Goal: Transaction & Acquisition: Purchase product/service

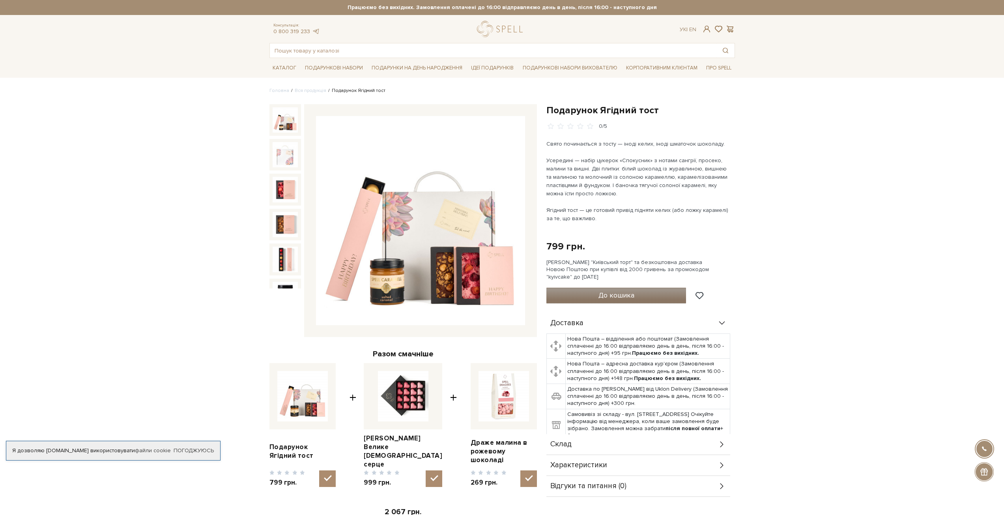
click at [570, 297] on button "До кошика" at bounding box center [617, 296] width 140 height 16
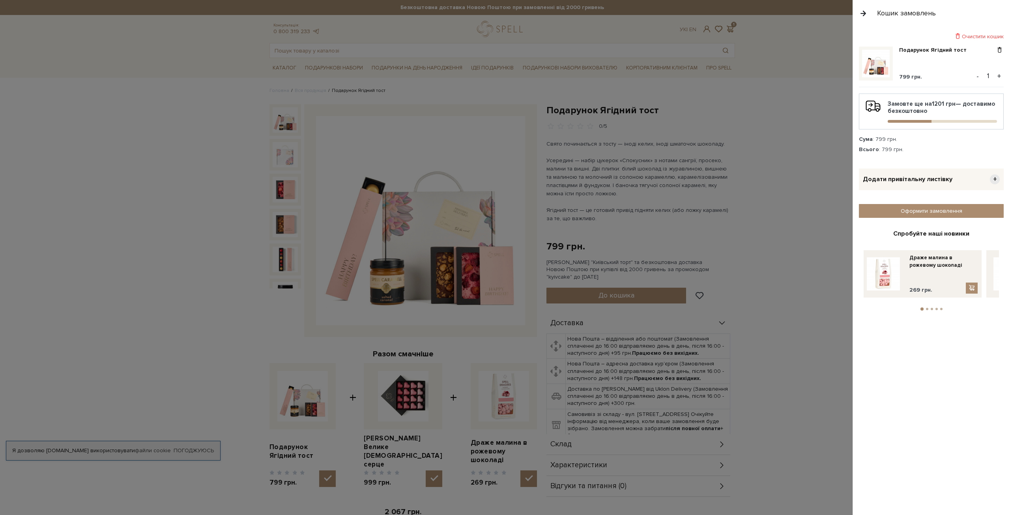
click at [954, 179] on div "Додати привітальну листівку +" at bounding box center [931, 179] width 145 height 22
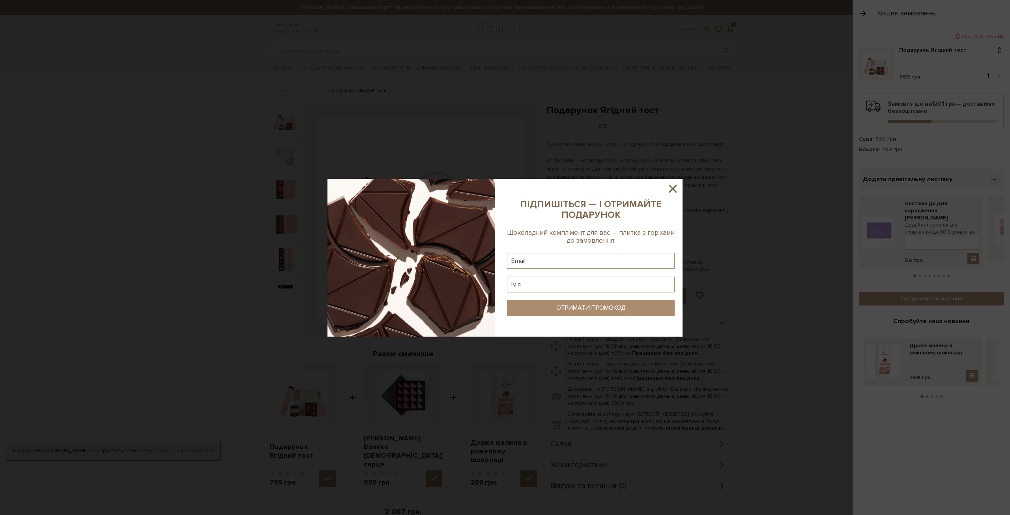
click at [674, 190] on icon at bounding box center [673, 189] width 8 height 8
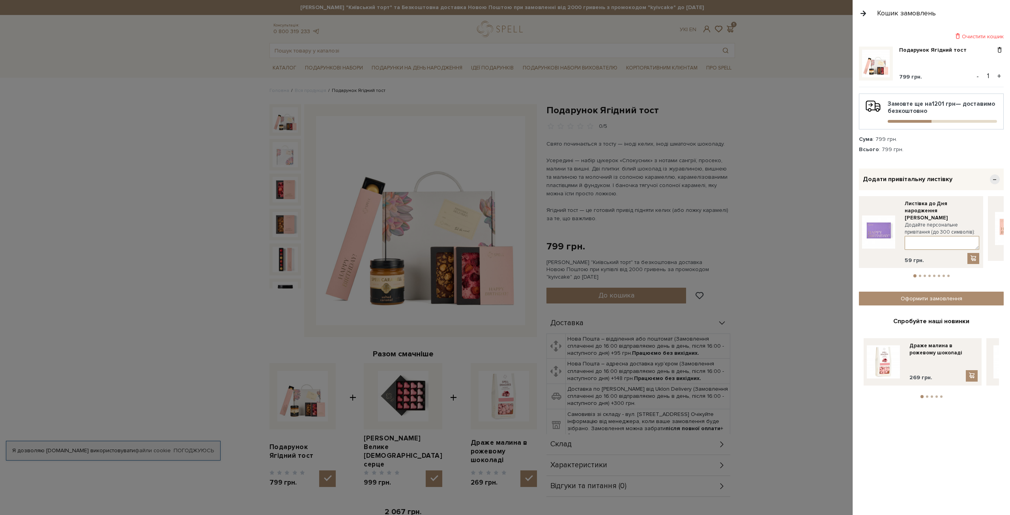
click at [923, 236] on textarea at bounding box center [942, 243] width 75 height 14
click at [920, 275] on button "2" at bounding box center [920, 276] width 2 height 2
click at [917, 274] on li "2" at bounding box center [920, 275] width 6 height 3
click at [915, 275] on button "1" at bounding box center [914, 276] width 2 height 2
click at [927, 271] on ul "1 2 3 4 5 6 7 8" at bounding box center [931, 274] width 145 height 7
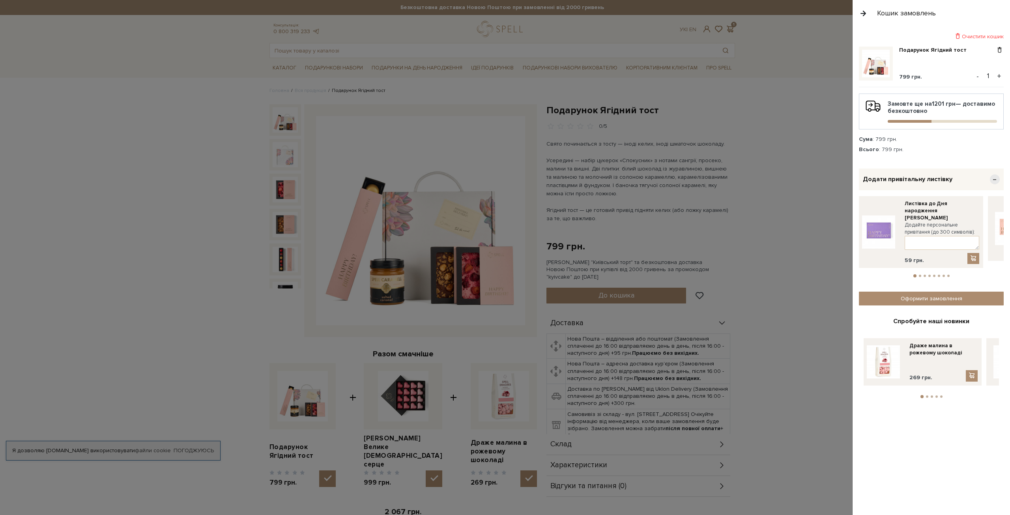
click at [928, 275] on li "4" at bounding box center [929, 276] width 5 height 2
click at [940, 271] on ul "1 2 3 4 5 6 7 8" at bounding box center [931, 274] width 145 height 7
click at [938, 271] on ul "1 2 3 4 5 6 7 8" at bounding box center [931, 274] width 145 height 7
click at [934, 275] on button "5" at bounding box center [934, 276] width 2 height 2
click at [919, 275] on button "2" at bounding box center [919, 276] width 2 height 2
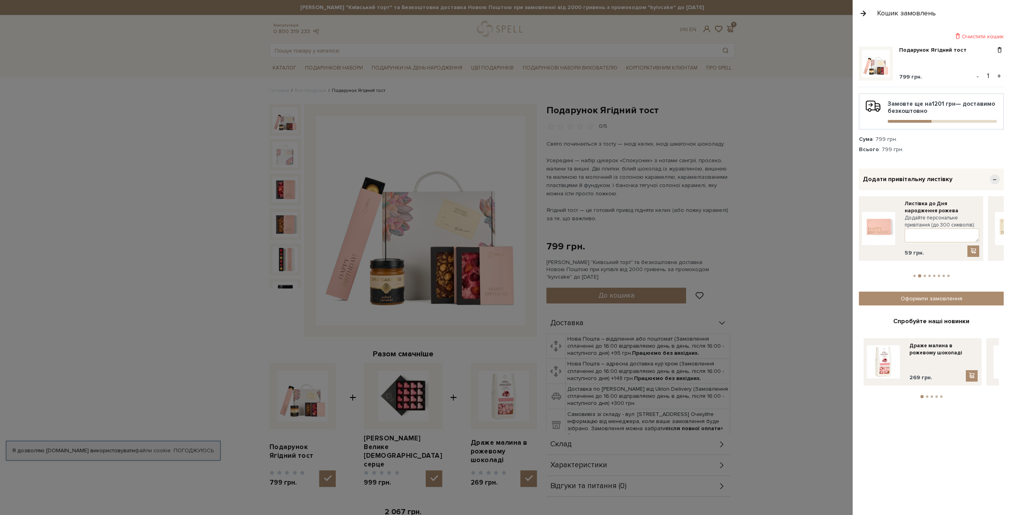
click at [930, 275] on button "4" at bounding box center [929, 276] width 2 height 2
click at [925, 275] on button "3" at bounding box center [924, 276] width 2 height 2
click at [928, 229] on textarea at bounding box center [942, 235] width 75 height 14
type textarea "В"
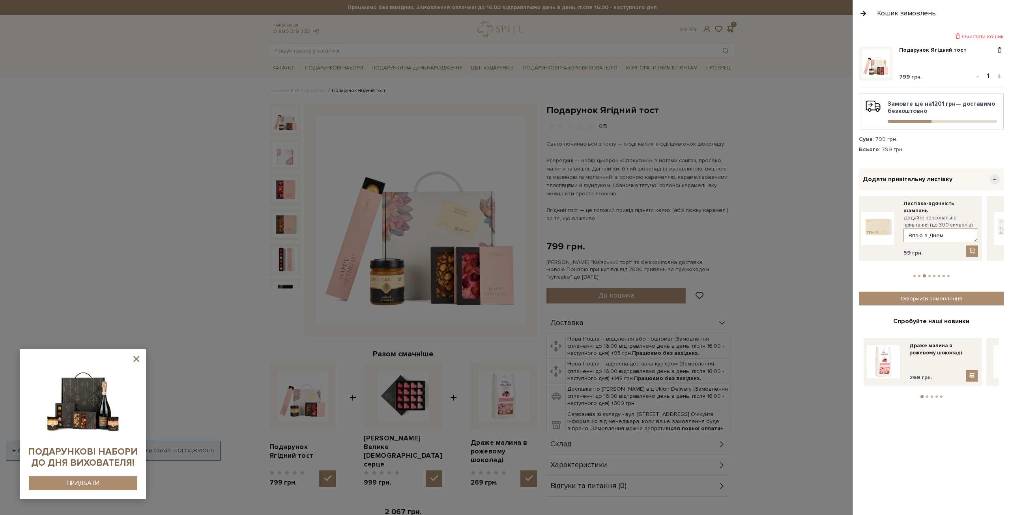
drag, startPoint x: 948, startPoint y: 233, endPoint x: 878, endPoint y: 214, distance: 72.6
click at [878, 214] on div "Листівка-вдячність шампань Додайте персональне привітання (до 300 символів): Ві…" at bounding box center [918, 228] width 120 height 57
type textarea "Вітаю з Днем Народження!"
click at [997, 177] on span "−" at bounding box center [995, 179] width 10 height 10
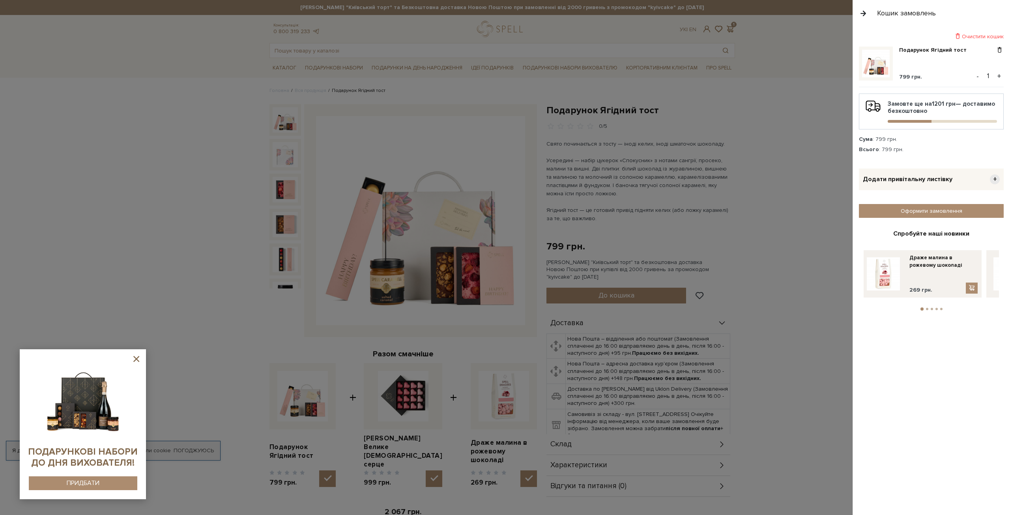
click at [999, 180] on span "+" at bounding box center [995, 179] width 10 height 10
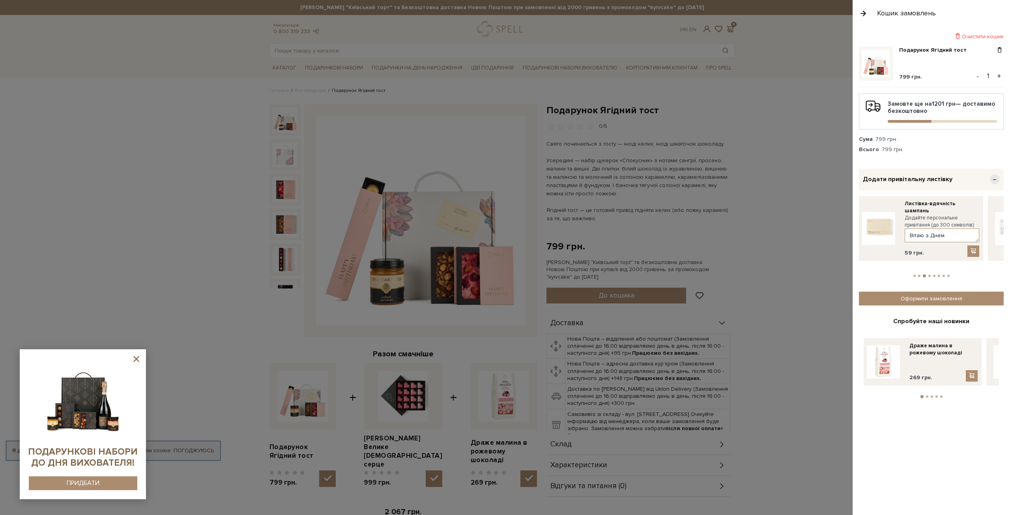
click at [941, 228] on textarea "Вітаю з Днем Народження!" at bounding box center [942, 235] width 75 height 14
click at [938, 229] on textarea "Вітаю з Днем Народження!" at bounding box center [942, 235] width 75 height 14
click at [938, 228] on textarea "Вітаю з Днем Народження!" at bounding box center [942, 235] width 75 height 14
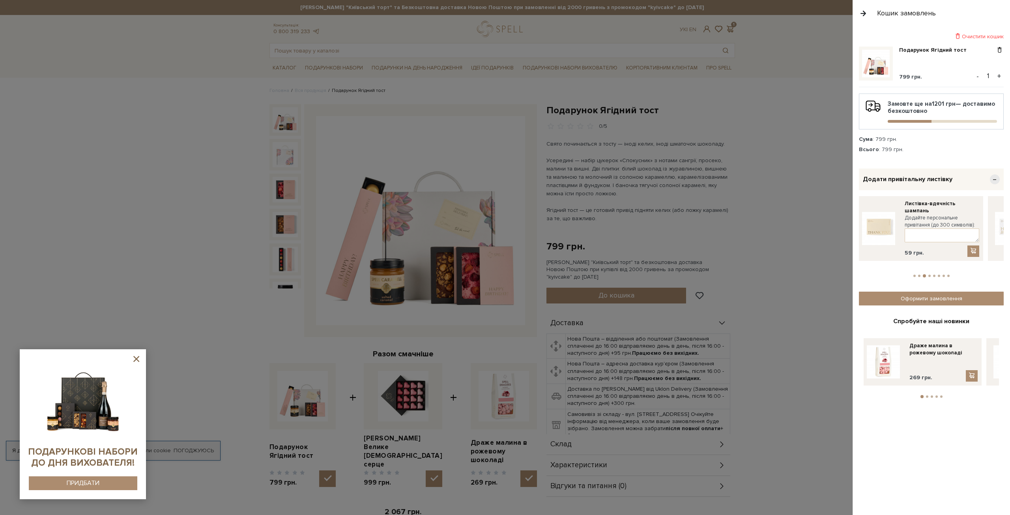
click at [917, 271] on ul "1 2 3 4 5 6 7 8" at bounding box center [931, 274] width 145 height 7
click at [914, 275] on button "1" at bounding box center [914, 276] width 2 height 2
click at [820, 160] on div at bounding box center [505, 257] width 1010 height 515
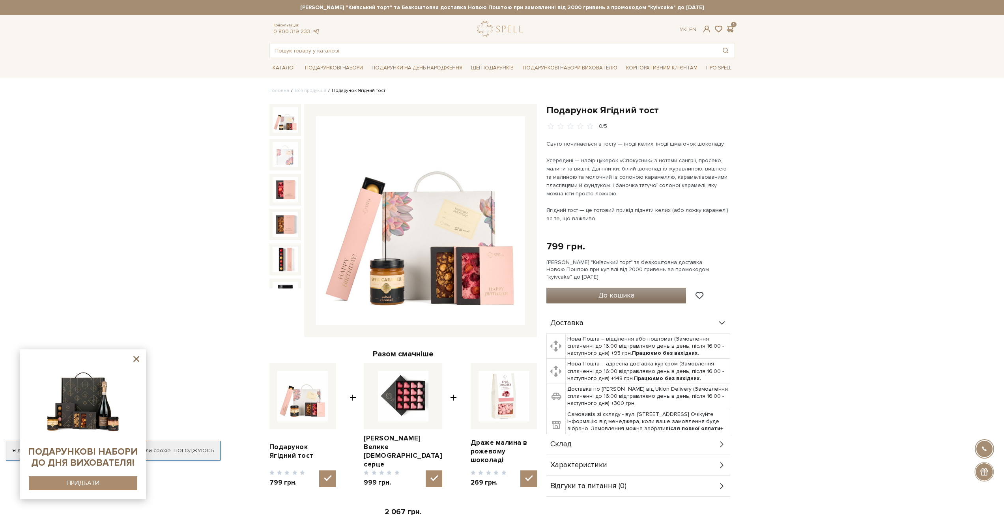
click at [625, 300] on button "До кошика" at bounding box center [617, 296] width 140 height 16
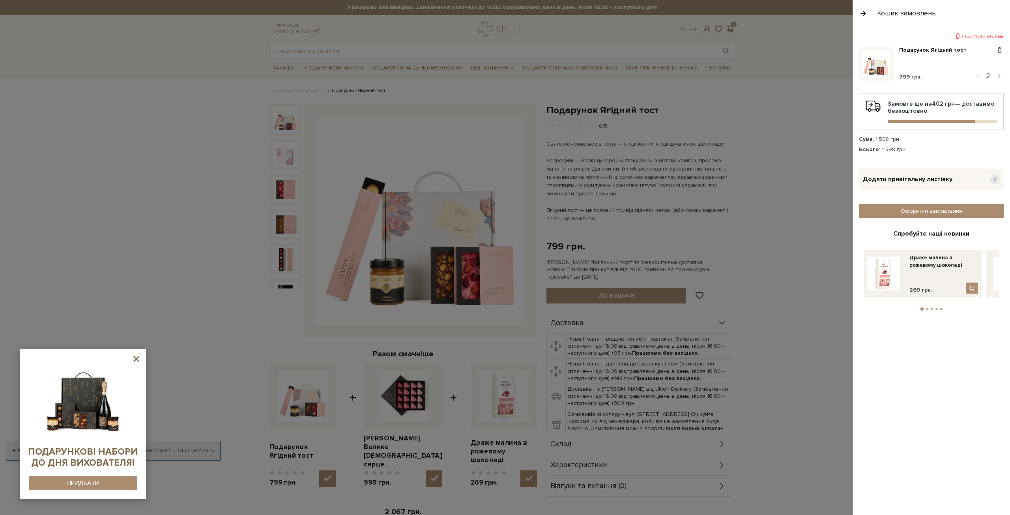
click at [994, 178] on span "+" at bounding box center [995, 179] width 10 height 10
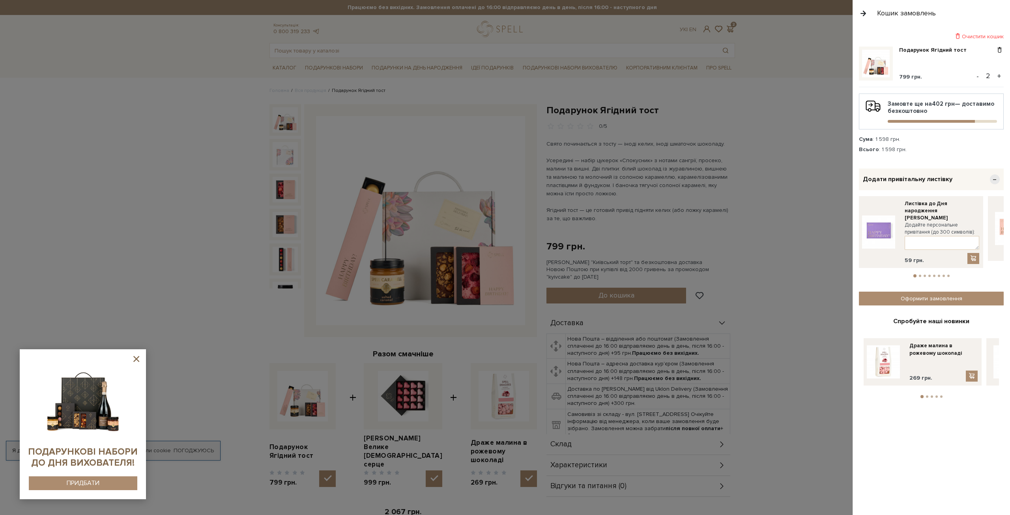
click at [981, 76] on button "-" at bounding box center [978, 76] width 8 height 12
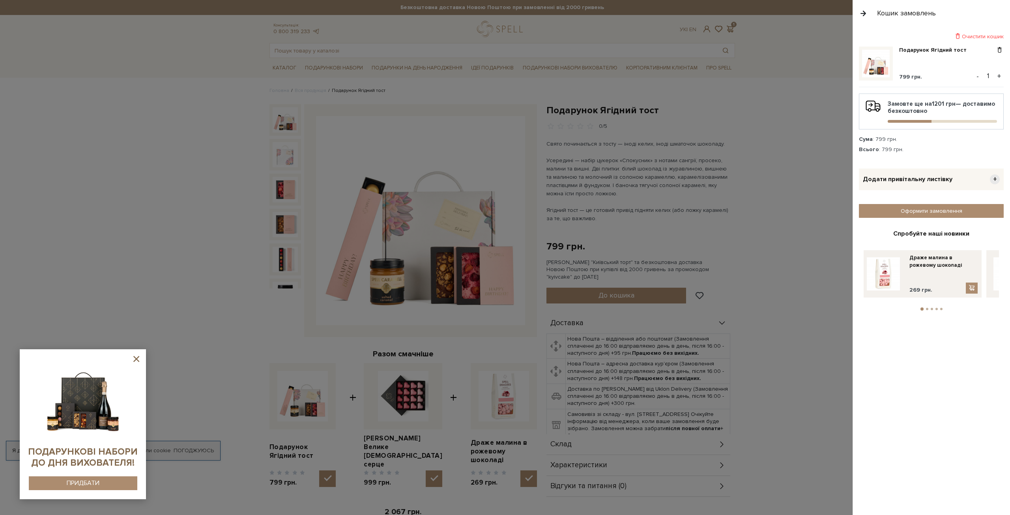
click at [995, 176] on span "+" at bounding box center [995, 179] width 10 height 10
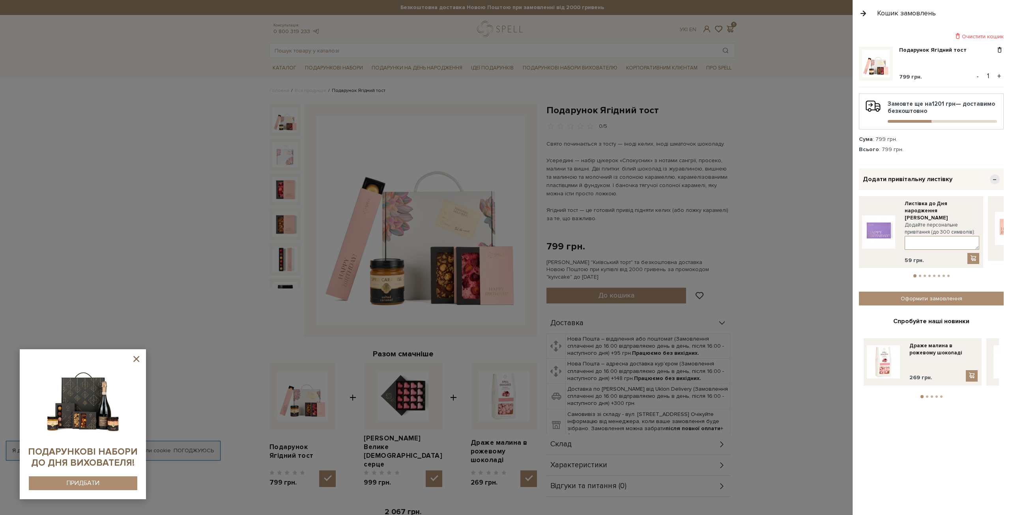
click at [940, 238] on textarea at bounding box center [942, 243] width 75 height 14
paste textarea "З Днем народження! Бажаю здоров’я, радості та натхнення!"
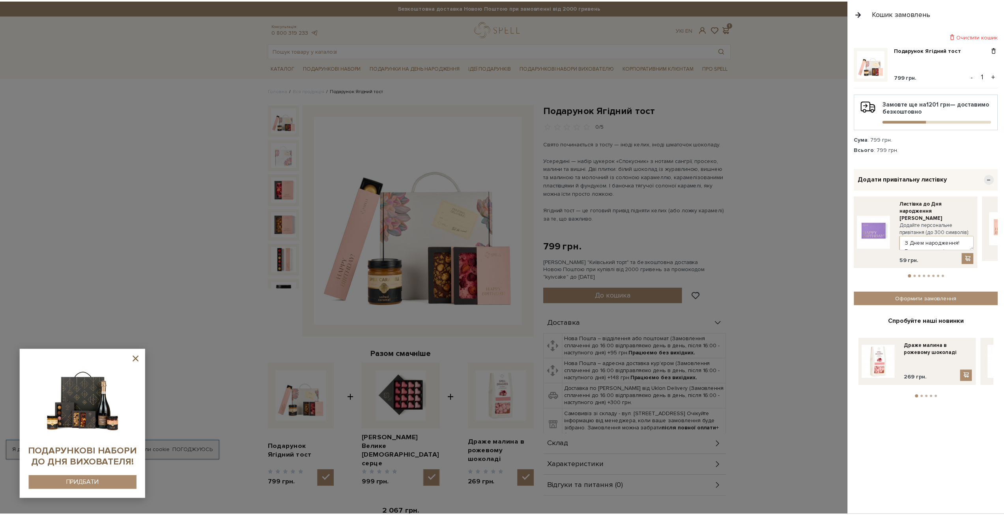
scroll to position [14, 0]
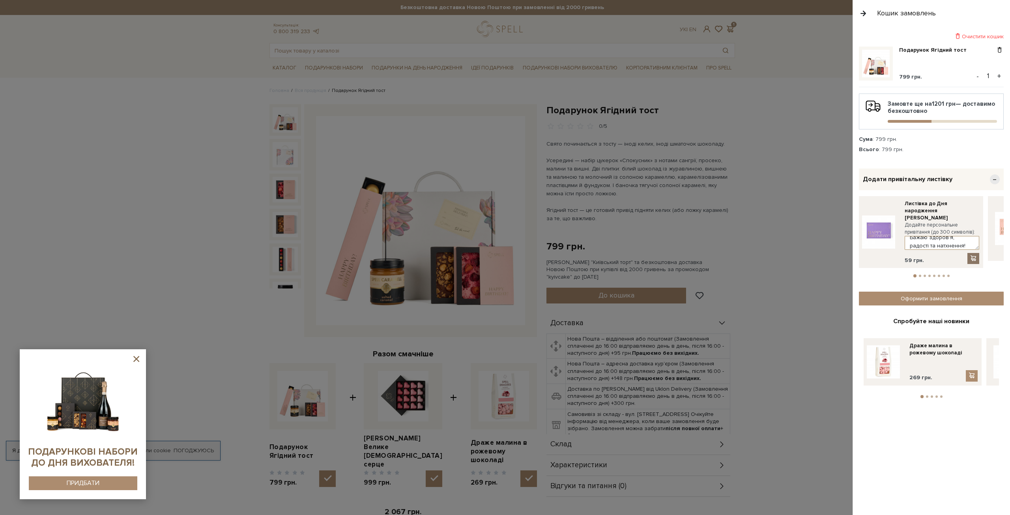
type textarea "З Днем народження! Бажаю здоров’я, радості та натхнення!"
click at [973, 255] on span at bounding box center [973, 258] width 8 height 7
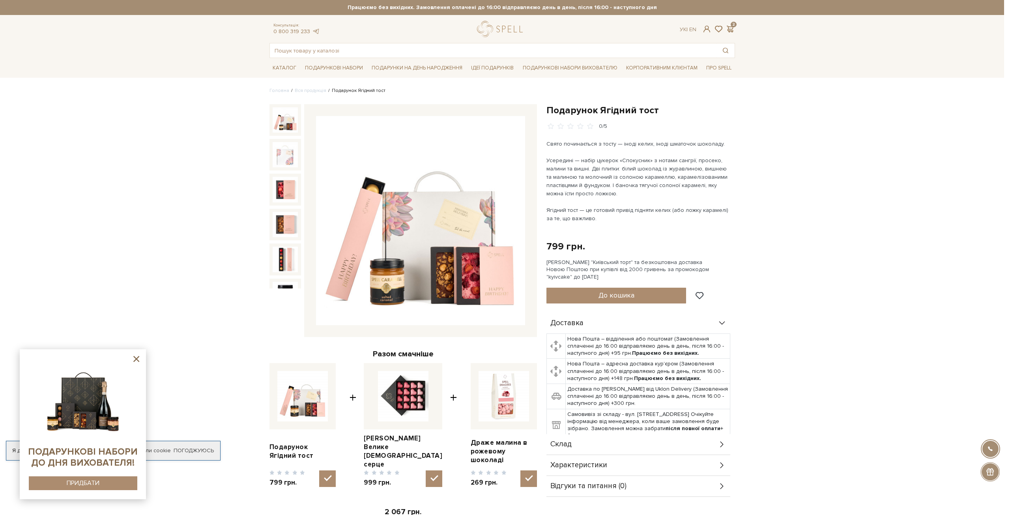
click at [797, 144] on div at bounding box center [505, 257] width 1010 height 515
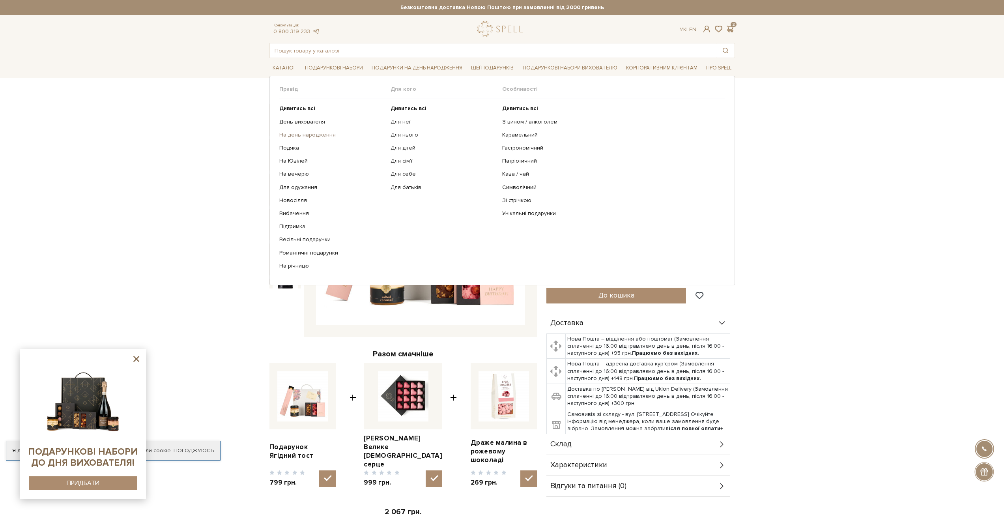
click at [296, 135] on link "На день народження" at bounding box center [332, 134] width 106 height 7
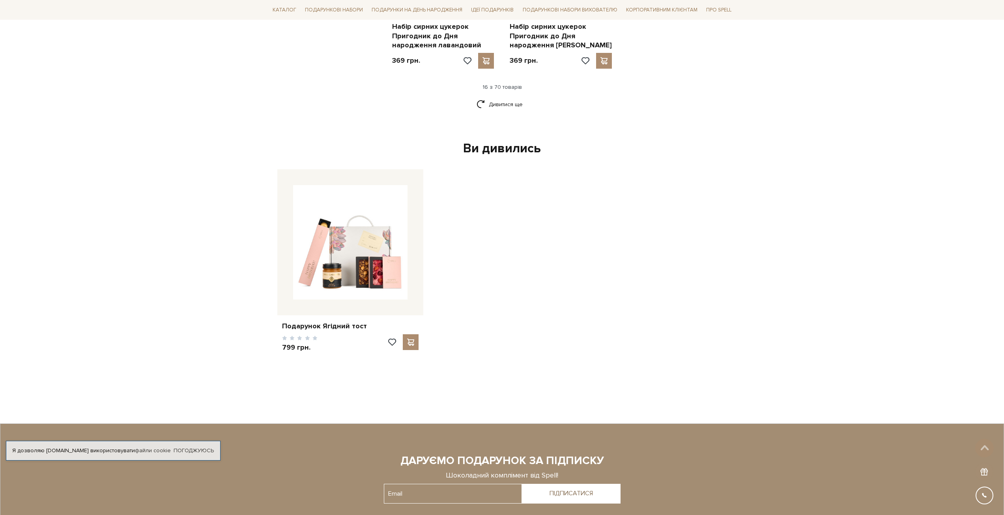
scroll to position [1144, 0]
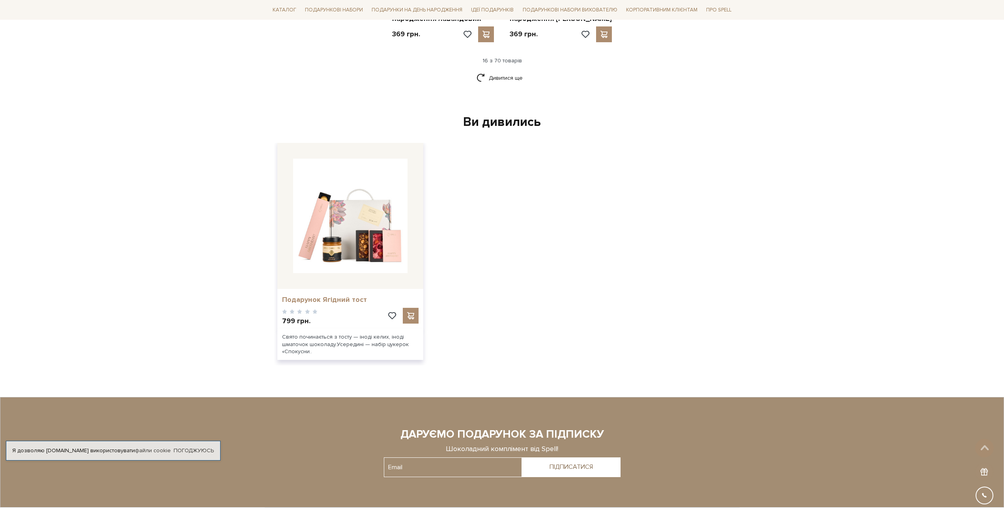
click at [355, 295] on link "Подарунок Ягідний тост" at bounding box center [350, 299] width 137 height 9
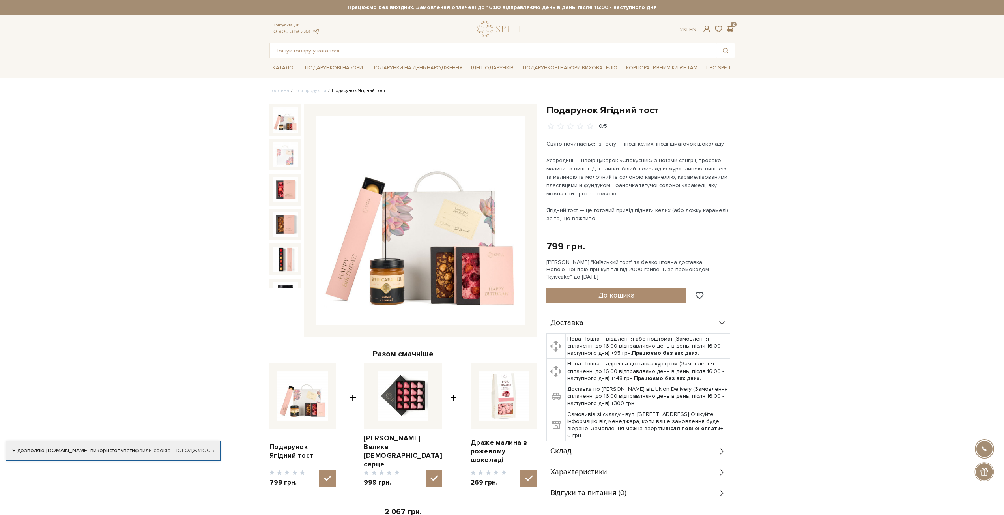
click at [734, 22] on div "Консультація: 0 800 319 233 Ук | En | 2" at bounding box center [502, 29] width 475 height 16
click at [733, 27] on span at bounding box center [730, 29] width 9 height 8
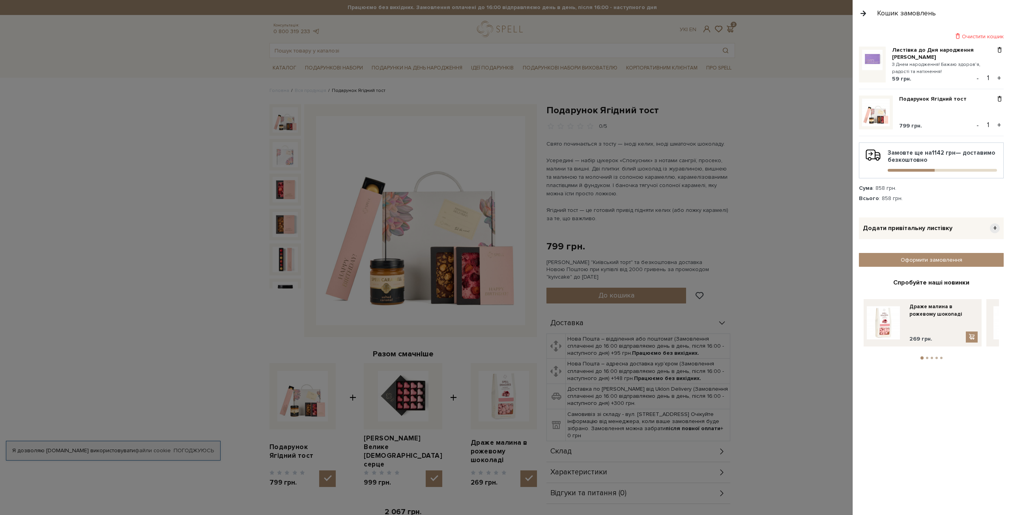
click at [930, 357] on li "3" at bounding box center [932, 358] width 5 height 2
click at [935, 357] on li "4" at bounding box center [936, 358] width 5 height 2
click at [943, 357] on li "5" at bounding box center [941, 358] width 5 height 2
click at [936, 259] on link "Оформити замовлення" at bounding box center [931, 260] width 145 height 14
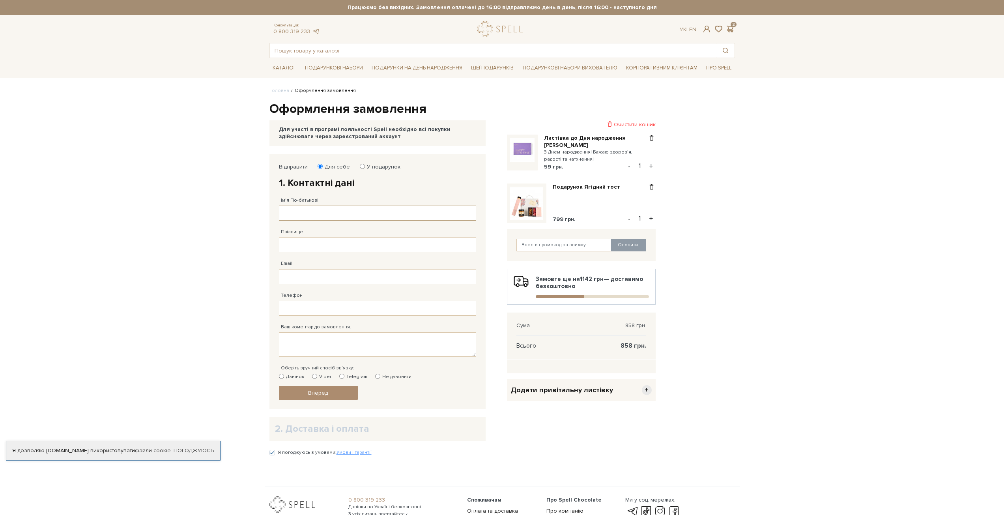
click at [366, 211] on input "Ім'я По-батькові" at bounding box center [377, 213] width 197 height 15
click at [377, 163] on label "У подарунок" at bounding box center [381, 166] width 39 height 7
click at [365, 164] on input "У подарунок" at bounding box center [362, 166] width 5 height 5
radio input "true"
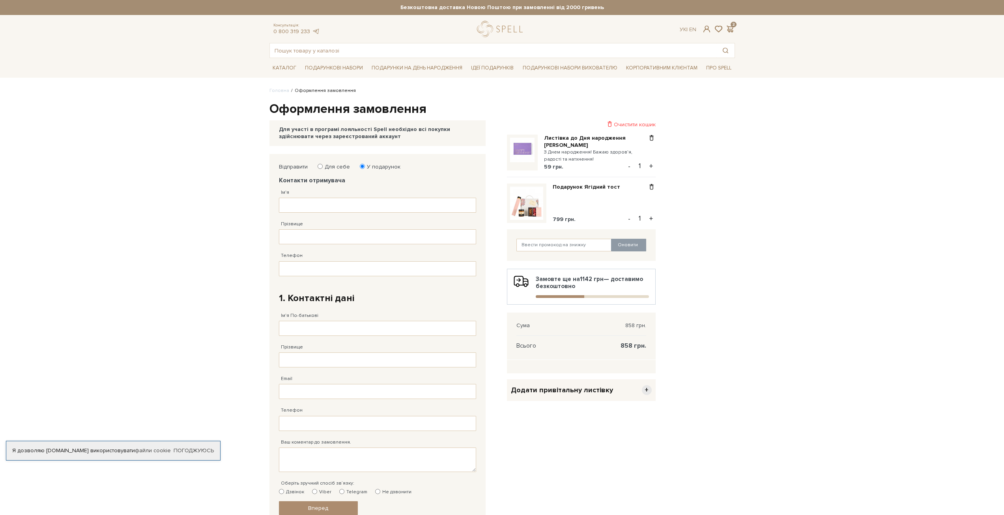
click at [336, 167] on label "Для себе" at bounding box center [335, 166] width 30 height 7
click at [323, 167] on input "Для себе" at bounding box center [320, 166] width 5 height 5
radio input "true"
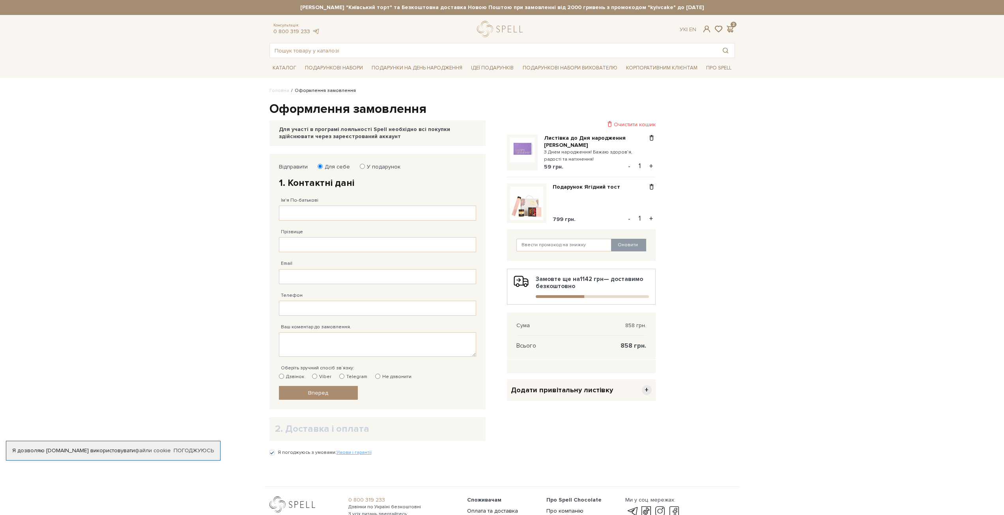
click at [369, 170] on fieldset "Відправити Для себе У подарунок 1. Контактні дані Ім'я По-батькові Заповніть по…" at bounding box center [377, 281] width 197 height 237
click at [369, 170] on label "У подарунок" at bounding box center [381, 166] width 39 height 7
click at [365, 169] on input "У подарунок" at bounding box center [362, 166] width 5 height 5
radio input "true"
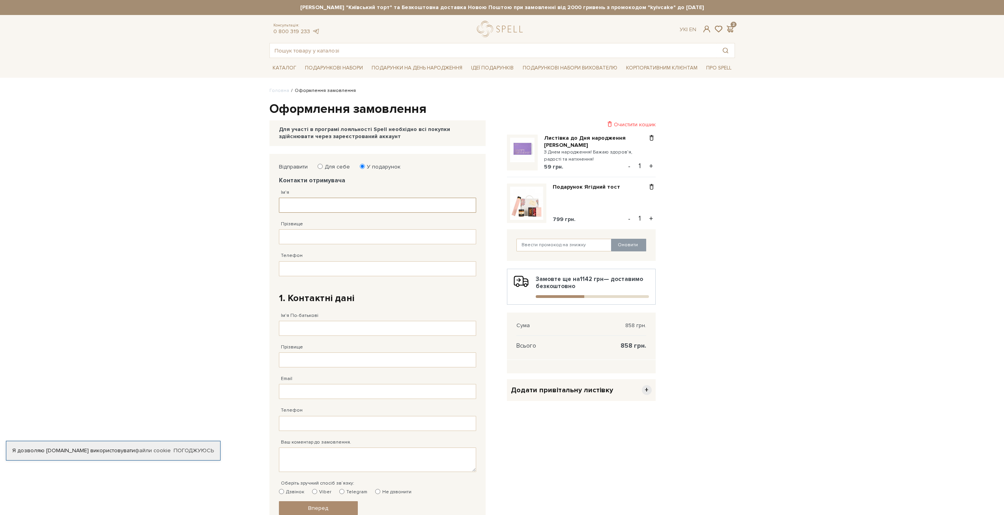
click at [322, 207] on input "Ім'я" at bounding box center [377, 205] width 197 height 15
type input "Пилип"
type input "Кірюхін"
type input "38 (095) 708 46 64"
click at [331, 329] on input "Ім'я По-батькові" at bounding box center [377, 328] width 197 height 15
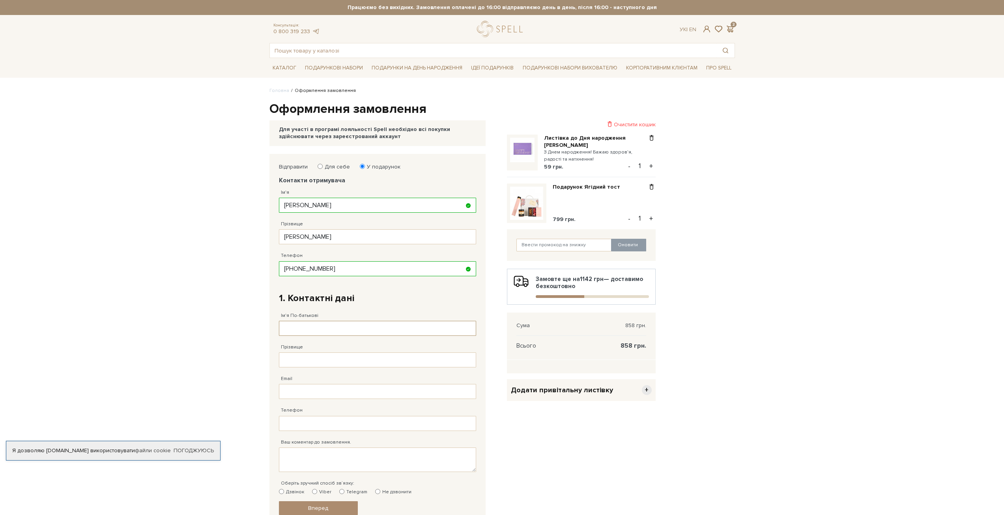
type input "Пилип"
type input "Кірюхін"
type input "banglb1998@gmail.com"
type input "38 (095) 708 46 64"
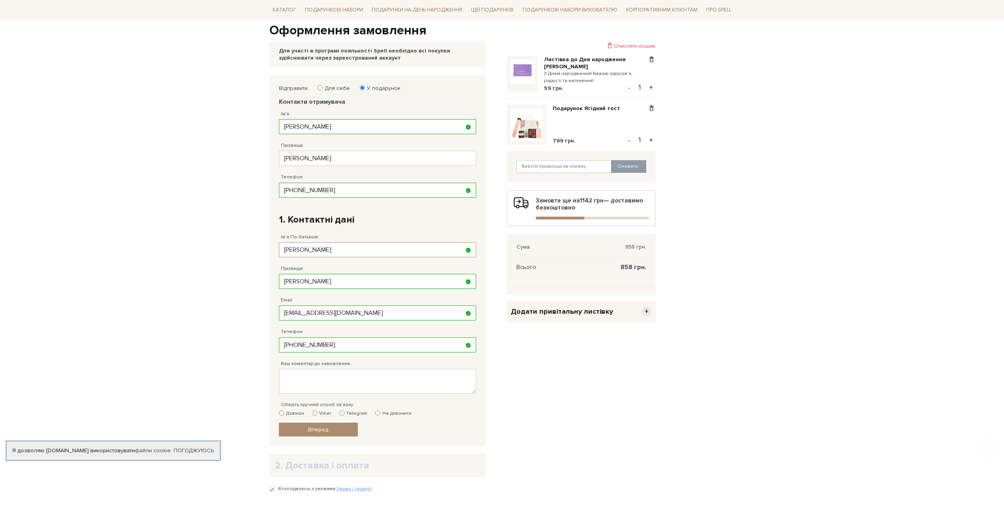
scroll to position [79, 0]
click at [337, 383] on textarea "Ваш коментар до замовлення." at bounding box center [377, 381] width 197 height 24
type textarea "Я"
click at [347, 86] on label "Для себе" at bounding box center [335, 87] width 30 height 7
click at [323, 86] on input "Для себе" at bounding box center [320, 87] width 5 height 5
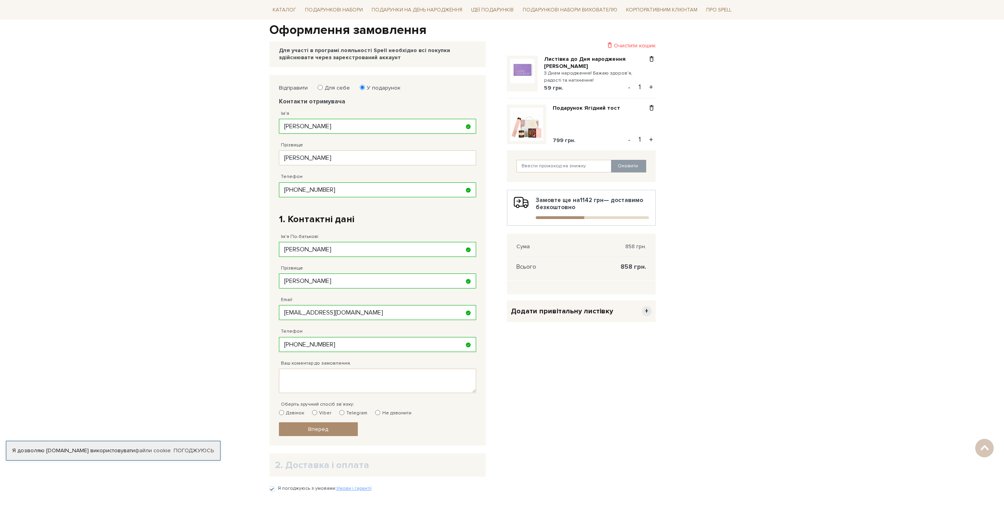
radio input "true"
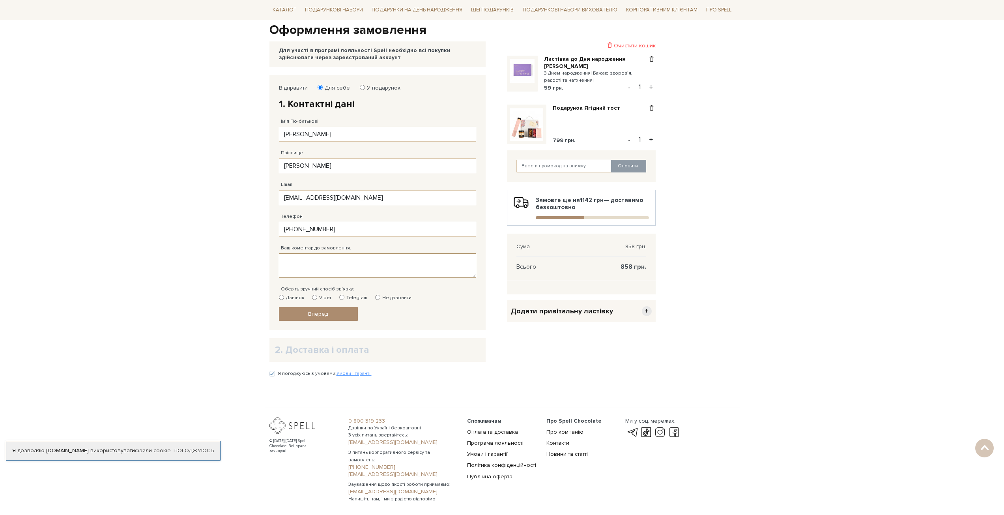
click at [345, 261] on textarea "Ваш коментар до замовлення." at bounding box center [377, 265] width 197 height 24
click at [314, 299] on input "Viber" at bounding box center [314, 297] width 5 height 5
radio input "true"
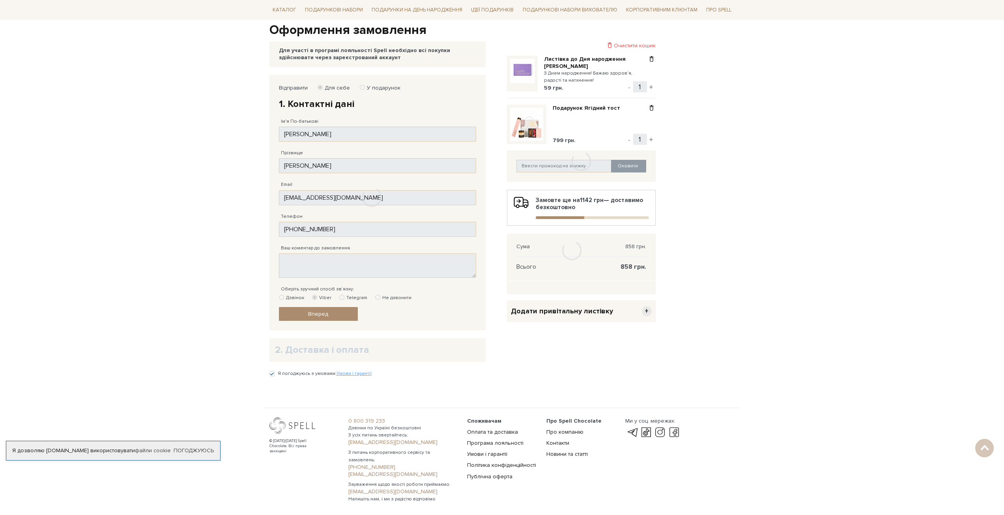
click at [311, 257] on div at bounding box center [372, 197] width 205 height 245
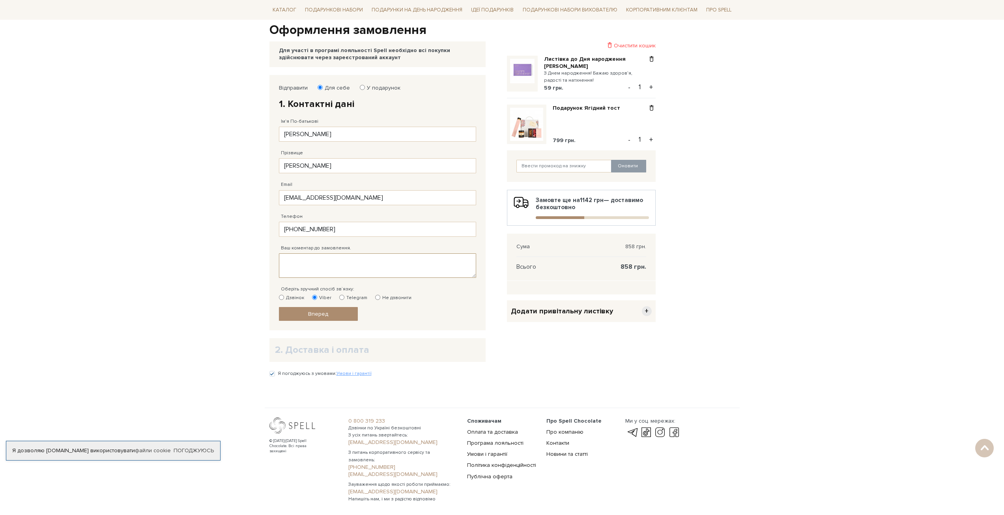
click at [311, 262] on textarea "Ваш коментар до замовлення." at bounding box center [377, 265] width 197 height 24
click at [445, 261] on textarea "Подзвоніть або напишить у вайбер коли будете" at bounding box center [377, 265] width 197 height 24
drag, startPoint x: 445, startPoint y: 261, endPoint x: 457, endPoint y: 262, distance: 11.9
click at [457, 262] on textarea "Подзвоніть або напишить у вайбер коли будете біля під`" at bounding box center [377, 265] width 197 height 24
type textarea "Подзвоніть або напишить у вайбер коли будете біля під`зду."
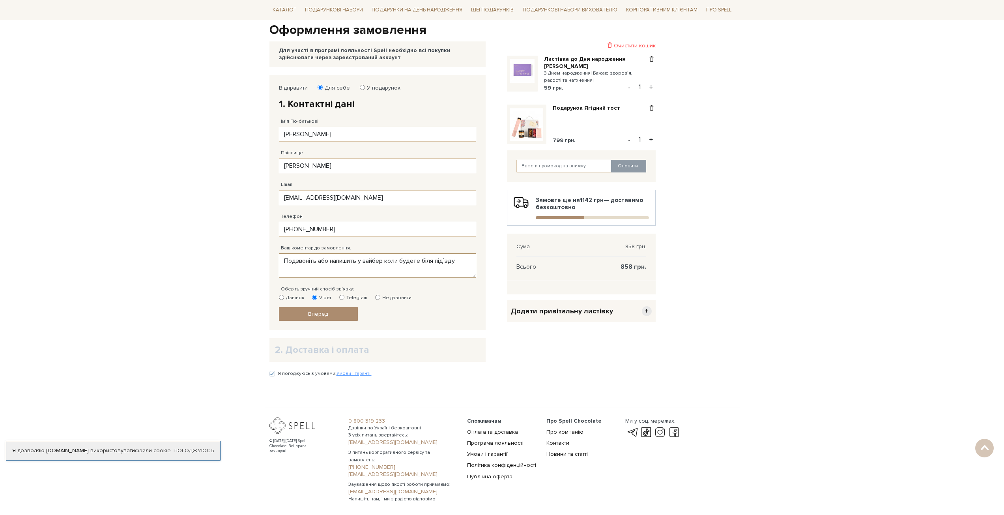
click at [352, 261] on textarea "Подзвоніть або напишить у вайбер коли будете біля під`зду." at bounding box center [377, 265] width 197 height 24
select select "ru"
click at [352, 261] on body "Подарункові набори SALE Корпоративним клієнтам Доставка і оплата Консультація: …" at bounding box center [502, 262] width 1004 height 682
click at [352, 261] on textarea "Подзвоніть або напишить у вайбер коли будете біля під`зду." at bounding box center [377, 265] width 197 height 24
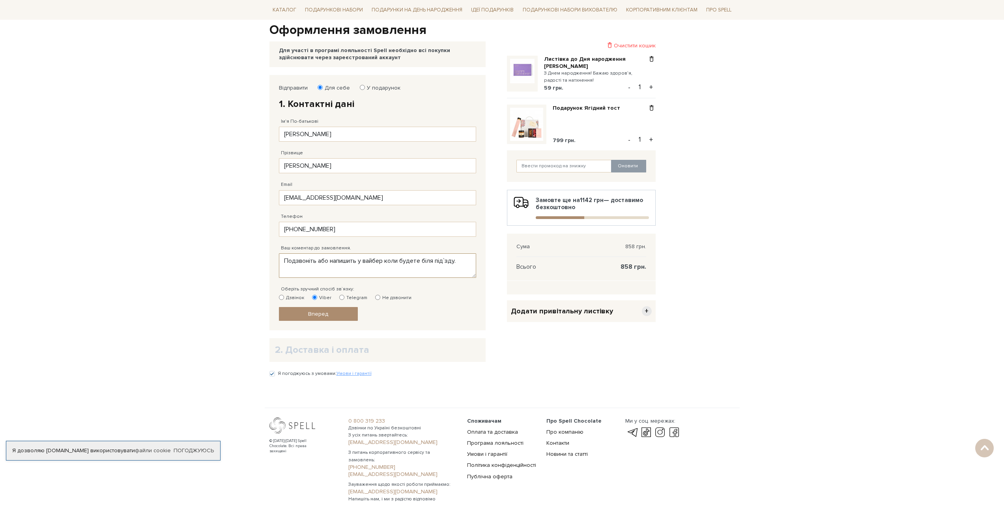
paste textarea "іть у Viber, коли будете біля під'ї"
type textarea "Подзвоніть або напишіть у Viber, коли будете біля під'їзду."
click at [317, 314] on span "Вперед" at bounding box center [318, 314] width 20 height 7
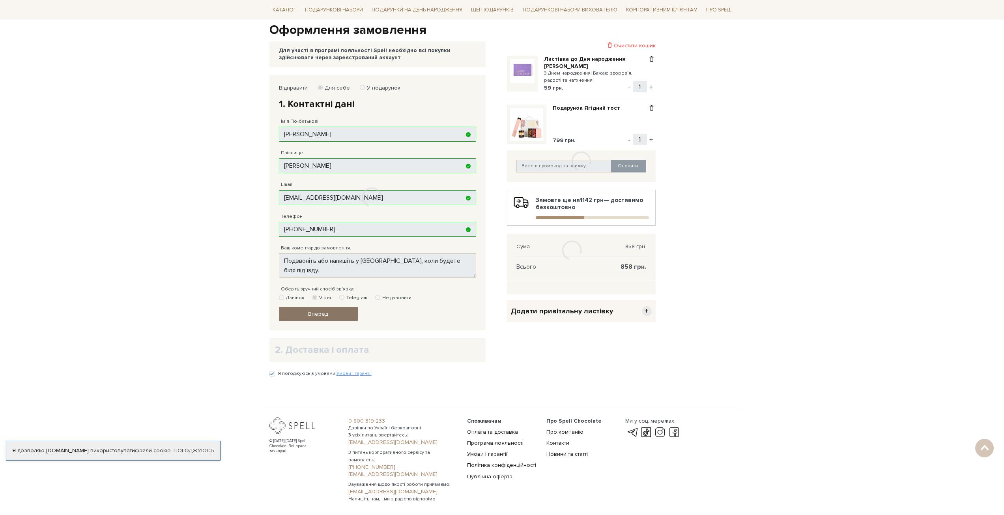
scroll to position [94, 0]
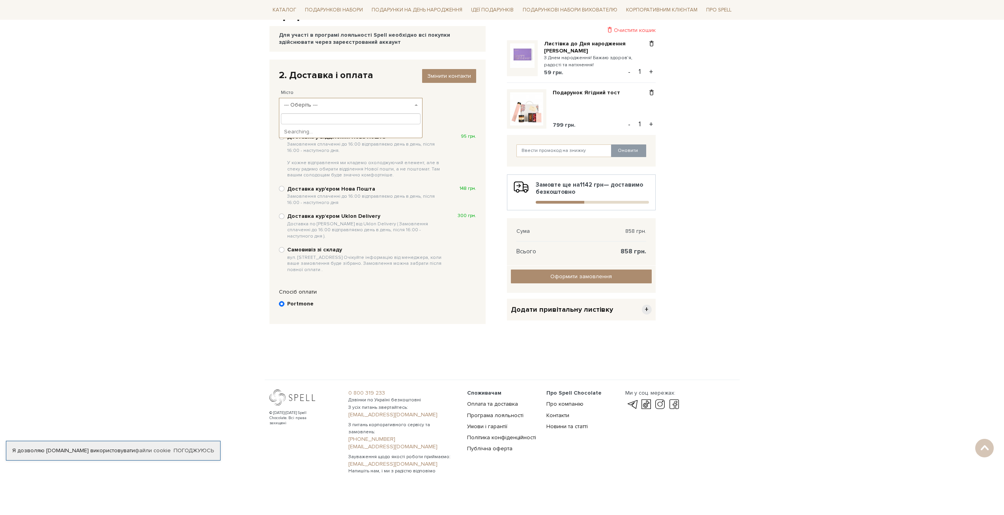
click at [339, 101] on span "--- Оберіть ---" at bounding box center [348, 105] width 129 height 8
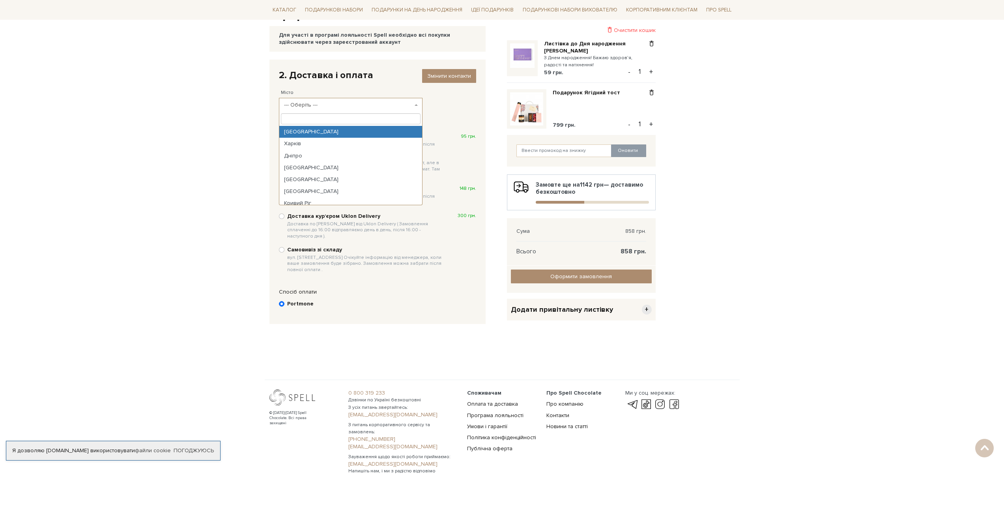
select select "Київ"
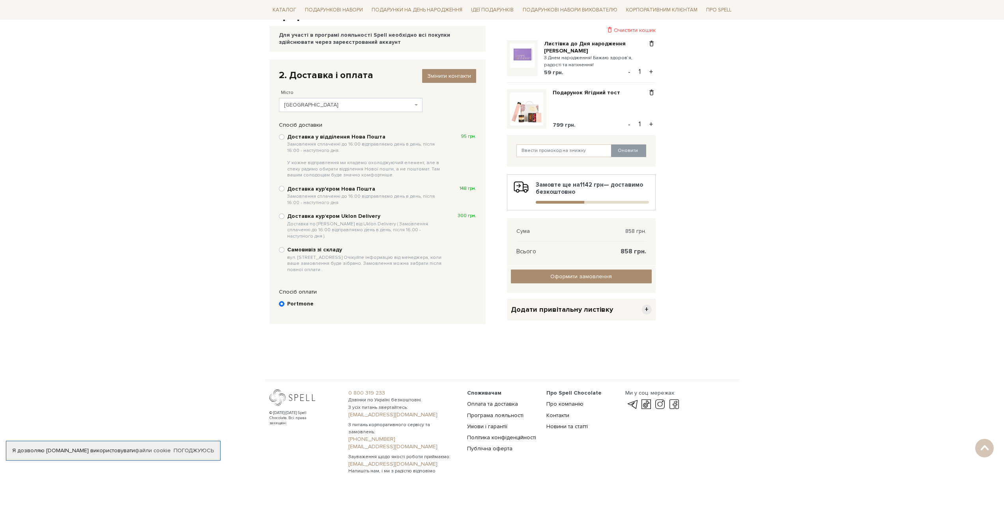
scroll to position [68, 0]
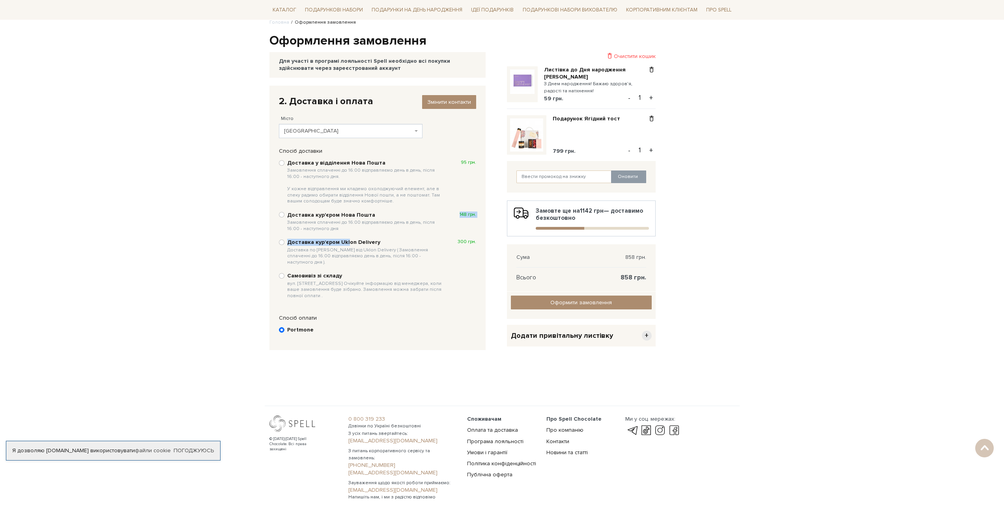
drag, startPoint x: 346, startPoint y: 242, endPoint x: 365, endPoint y: 226, distance: 25.2
click at [365, 226] on div "Доставка у відділення Нова Пошта Замовлення сплаченні до 16:00 відправляємо ден…" at bounding box center [377, 229] width 205 height 149
click at [344, 214] on b "Доставка кур'єром Нова Пошта Замовлення сплаченні до 16:00 відправляємо день в …" at bounding box center [365, 221] width 157 height 20
click at [284, 214] on input "Доставка кур'єром Нова Пошта Замовлення сплаченні до 16:00 відправляємо день в …" at bounding box center [282, 215] width 6 height 6
radio input "true"
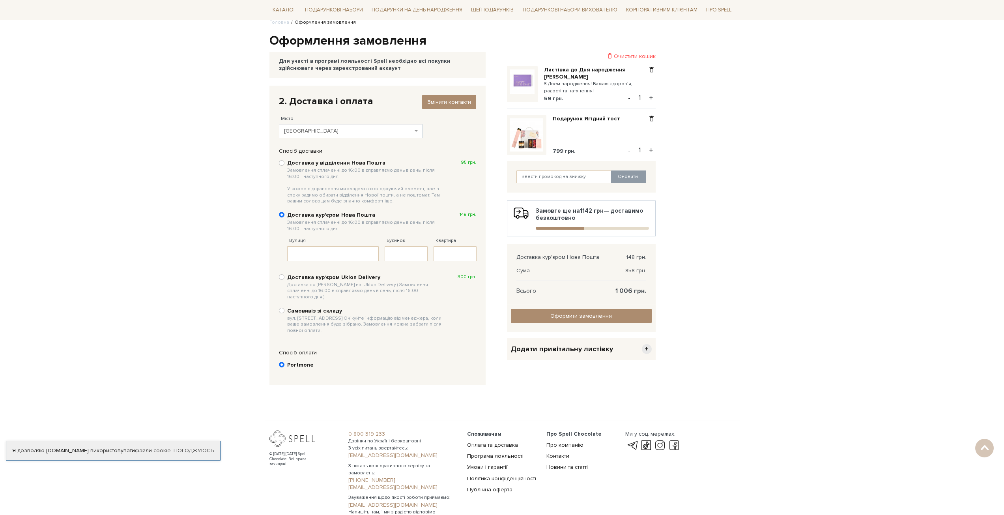
click at [316, 278] on b "Доставка курʼєром Uklon Delivery Доставка по Києву від Uklon Delivery ( Замовле…" at bounding box center [365, 287] width 157 height 26
click at [284, 278] on input "Доставка курʼєром Uklon Delivery Доставка по Києву від Uklon Delivery ( Замовле…" at bounding box center [282, 277] width 6 height 6
radio input "true"
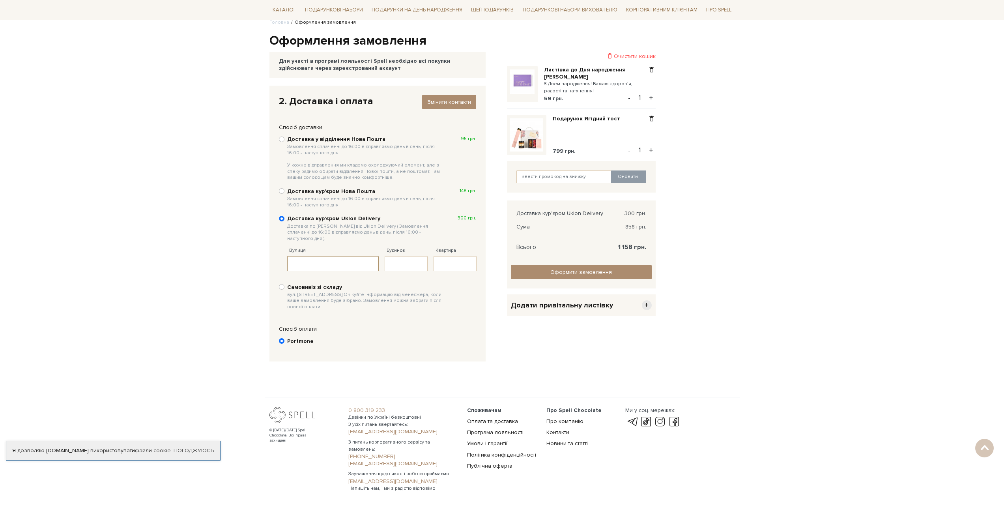
click at [331, 256] on input "Вулиця" at bounding box center [333, 263] width 92 height 15
type input "вул. Загорівська"
click at [407, 262] on input "Будинок" at bounding box center [406, 263] width 43 height 15
type input "3/15Б"
click at [454, 256] on input "Квартира" at bounding box center [455, 263] width 43 height 15
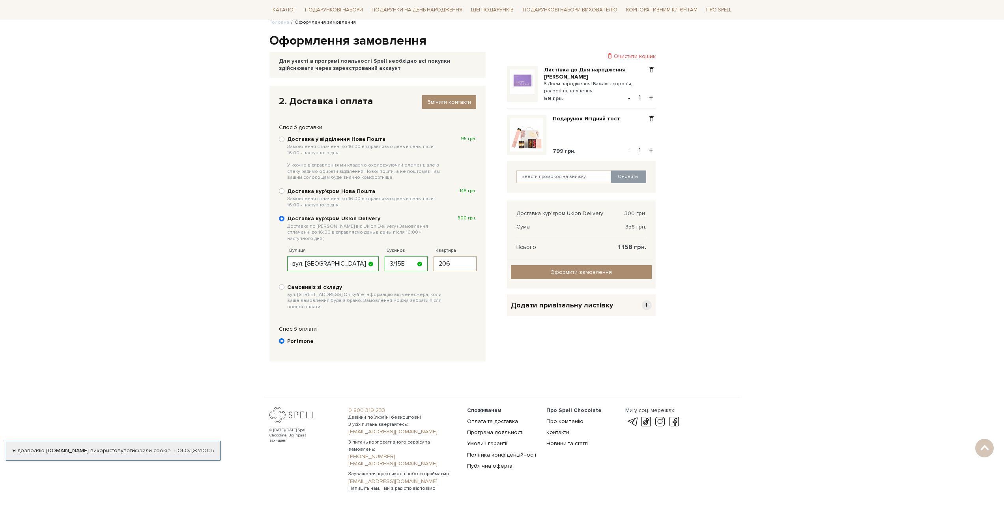
type input "206"
click at [491, 249] on div "2. Доставка і оплата Змінити контакти Спосіб доставки Ви маєте вибрати спосіб д…" at bounding box center [384, 224] width 228 height 276
click at [475, 240] on div "Квартира 206" at bounding box center [455, 255] width 43 height 32
click at [556, 268] on link "Оформити замовлення" at bounding box center [581, 272] width 141 height 14
